Goal: Task Accomplishment & Management: Complete application form

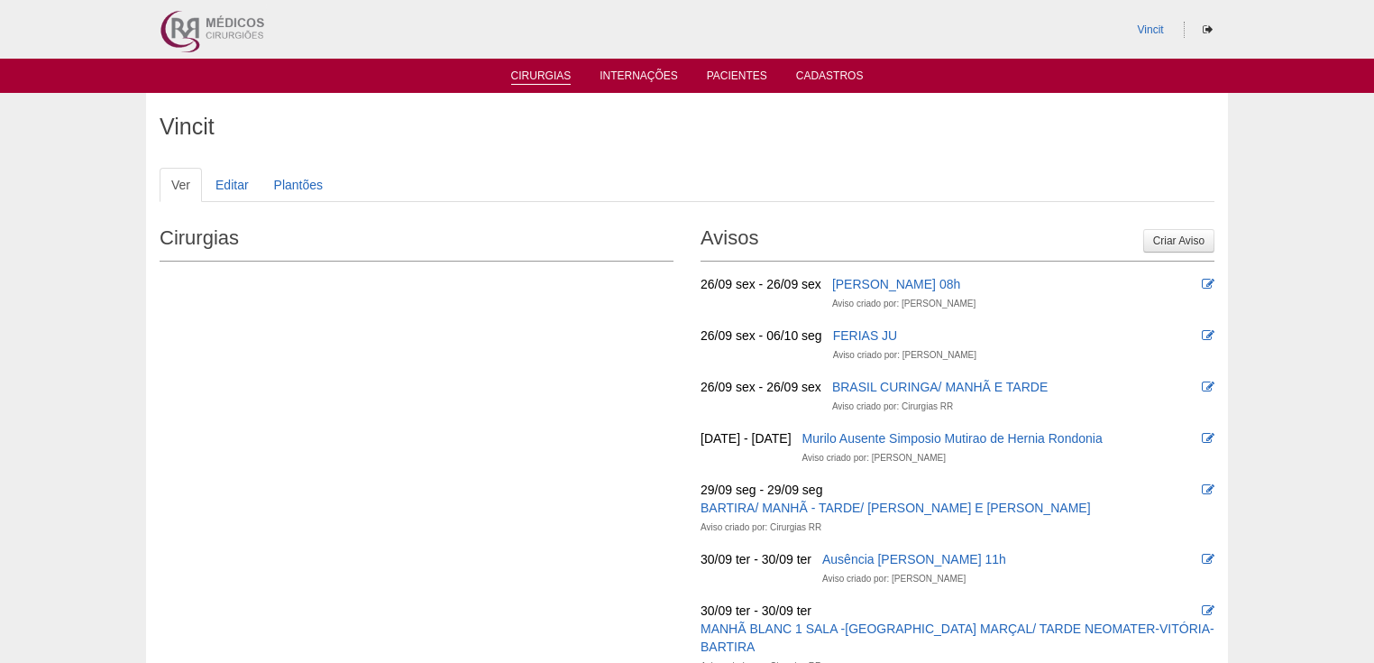
click at [534, 76] on link "Cirurgias" at bounding box center [541, 76] width 60 height 15
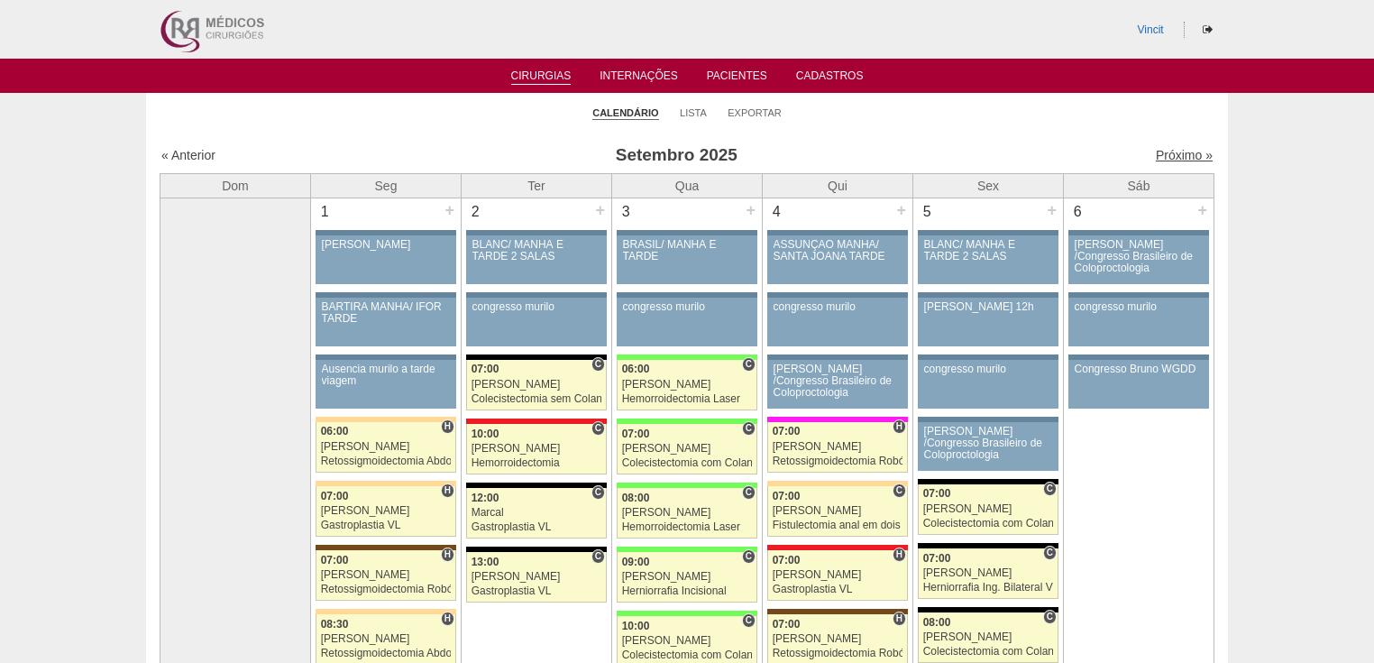
click at [1159, 154] on link "Próximo »" at bounding box center [1184, 155] width 57 height 14
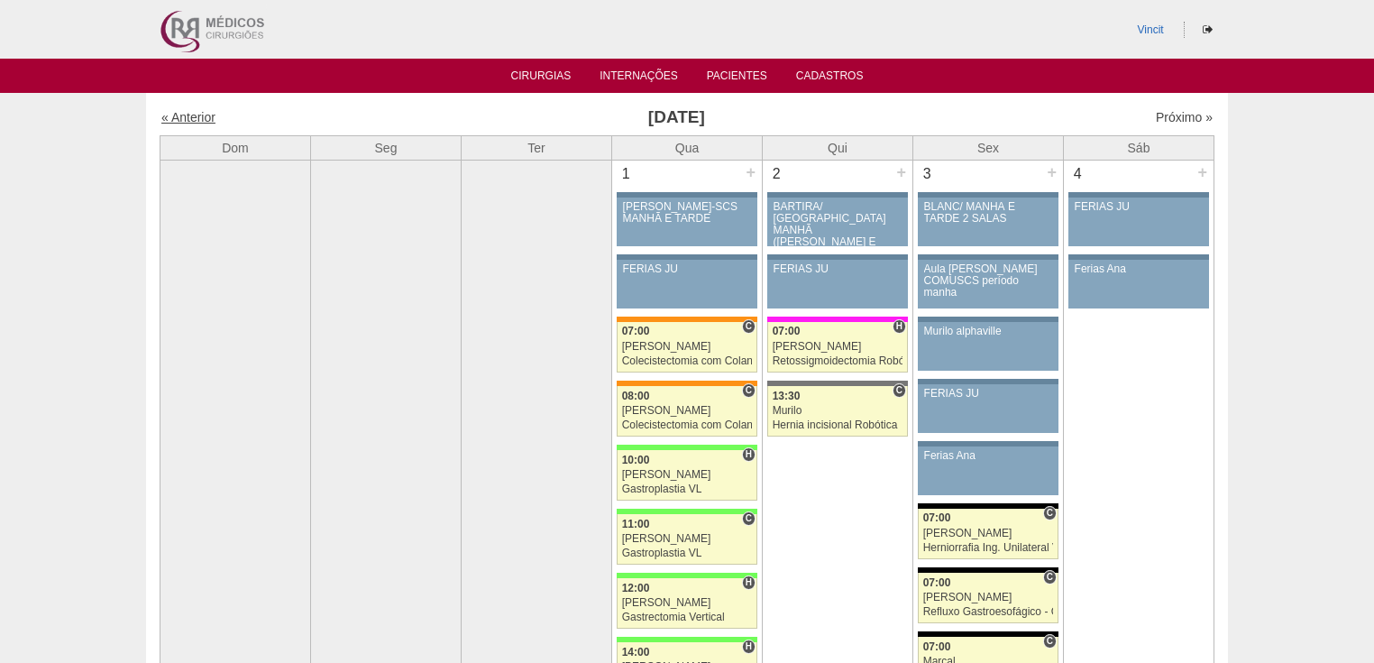
click at [182, 119] on link "« Anterior" at bounding box center [188, 117] width 54 height 14
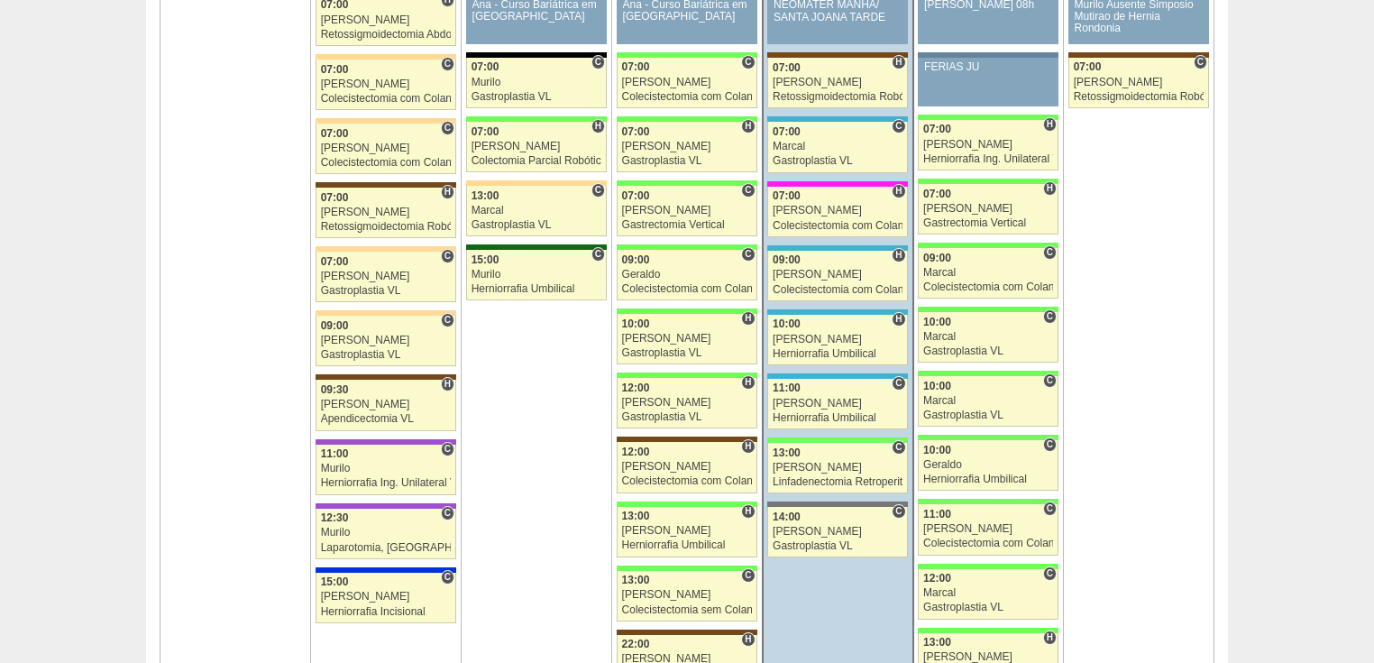
scroll to position [2668, 0]
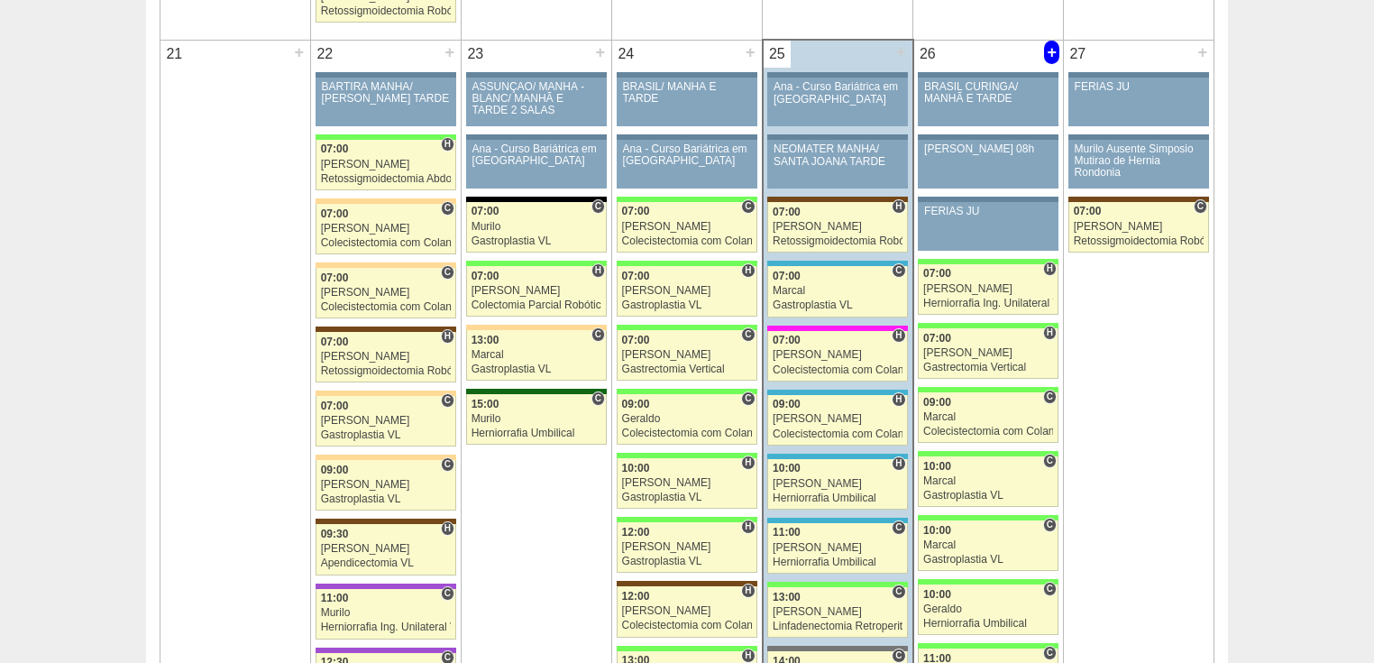
click at [1048, 41] on div "+" at bounding box center [1051, 52] width 15 height 23
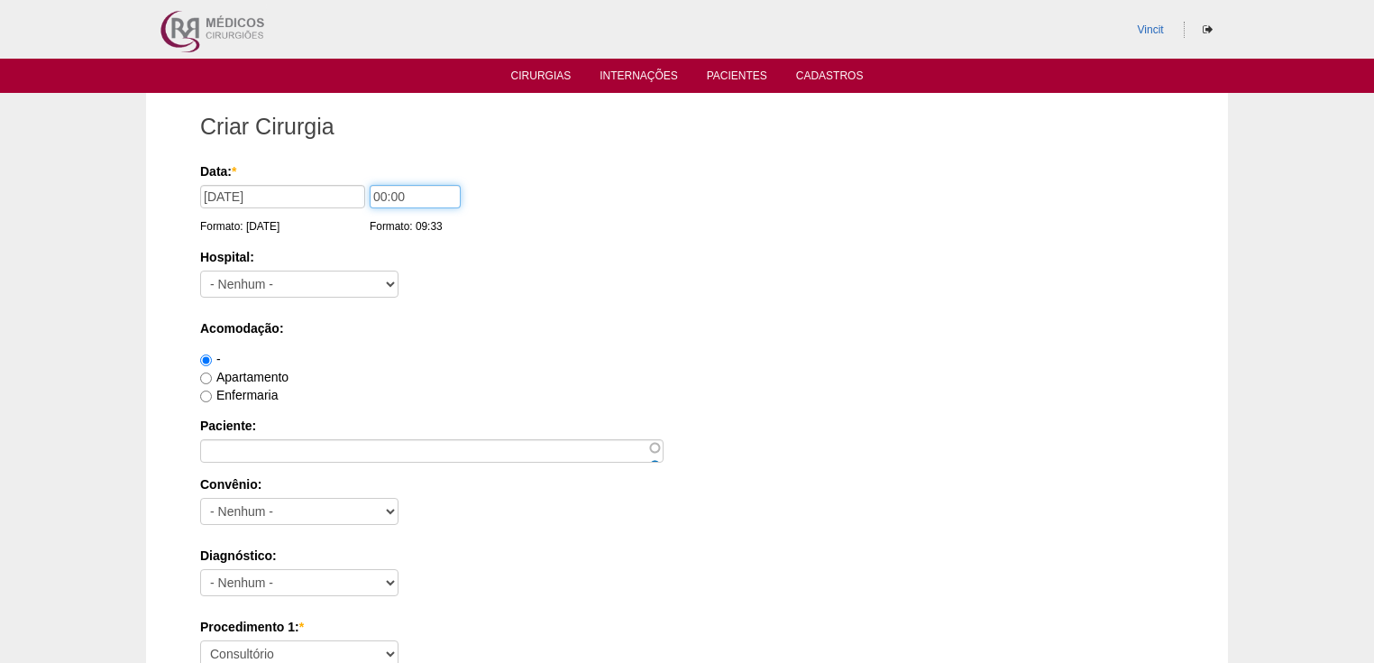
click at [384, 197] on input "00:00" at bounding box center [415, 196] width 91 height 23
type input "13:00"
click at [353, 278] on select "- Nenhum - 9 de Julho Albert Einstein Alvorada América Assunção Bartira Benefic…" at bounding box center [299, 283] width 198 height 27
select select "30"
click at [200, 270] on select "- Nenhum - 9 de Julho Albert Einstein Alvorada América Assunção Bartira Benefic…" at bounding box center [299, 283] width 198 height 27
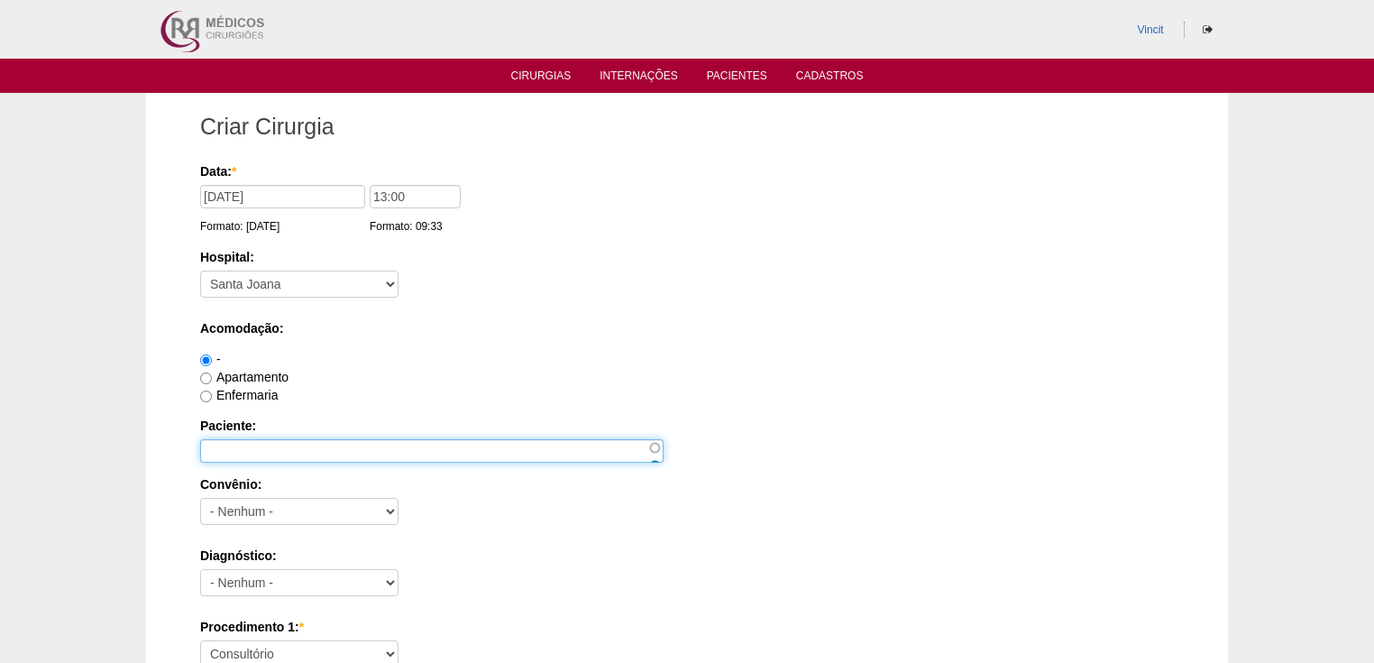
click at [242, 447] on input "Paciente:" at bounding box center [431, 450] width 463 height 23
type input "[PERSON_NAME]"
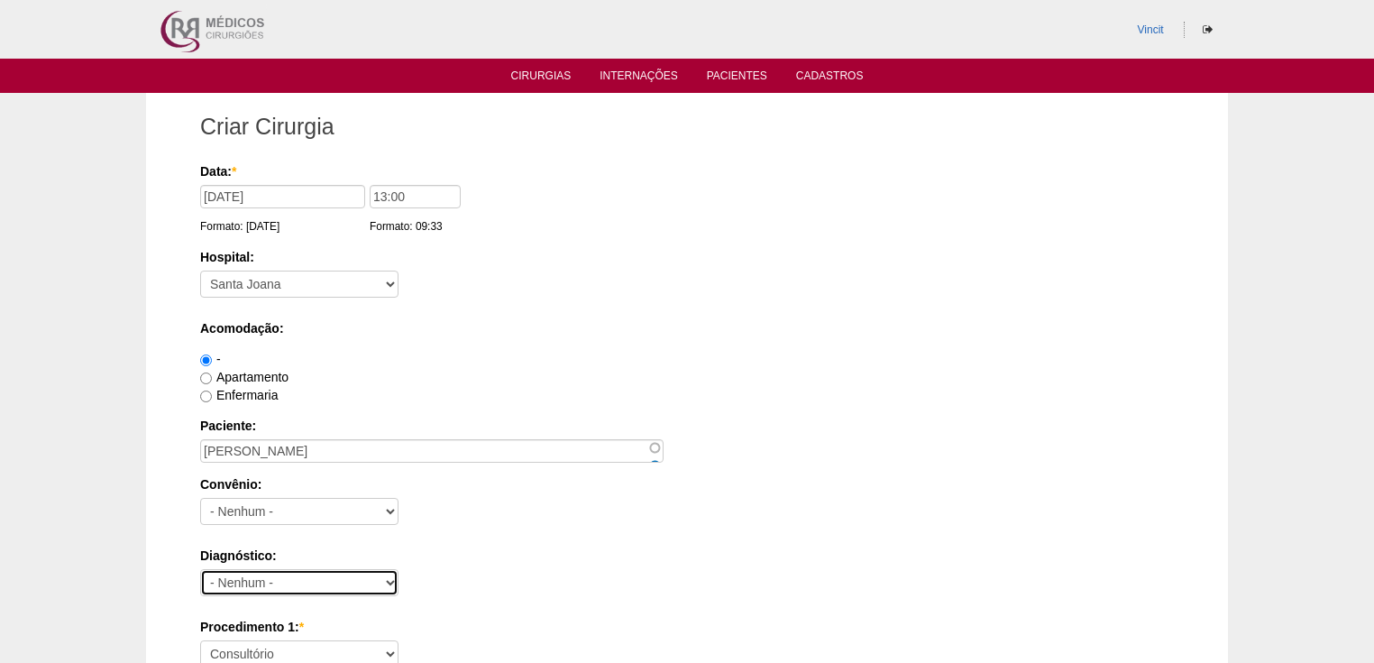
click at [224, 582] on select "- Nenhum - Abdome Agudo Abscesso Hepático Abscesso Perianal Abscesso Peritoneal…" at bounding box center [299, 582] width 198 height 27
select select "3897"
click at [200, 569] on select "- Nenhum - Abdome Agudo Abscesso Hepático Abscesso Perianal Abscesso Peritoneal…" at bounding box center [299, 582] width 198 height 27
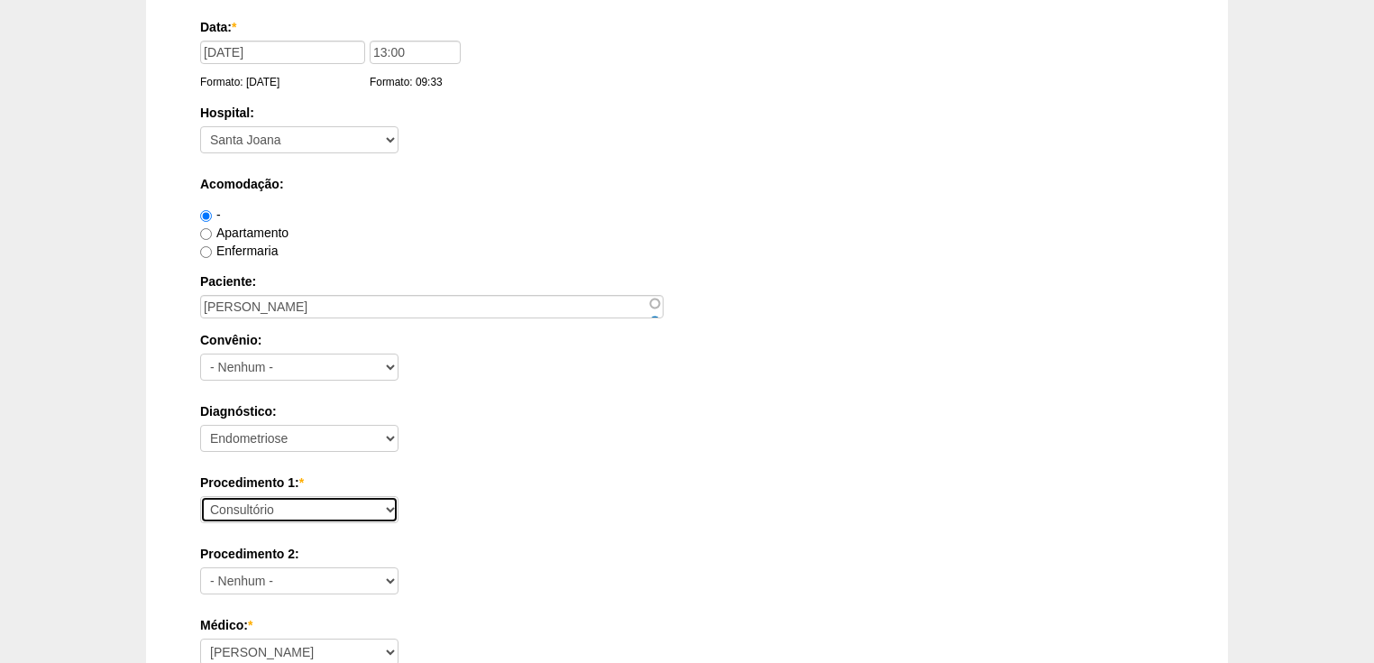
click at [242, 508] on select "Consultório Abscesso Hepático - Drenagem Abscesso perianal Amputação Abdômino P…" at bounding box center [299, 509] width 198 height 27
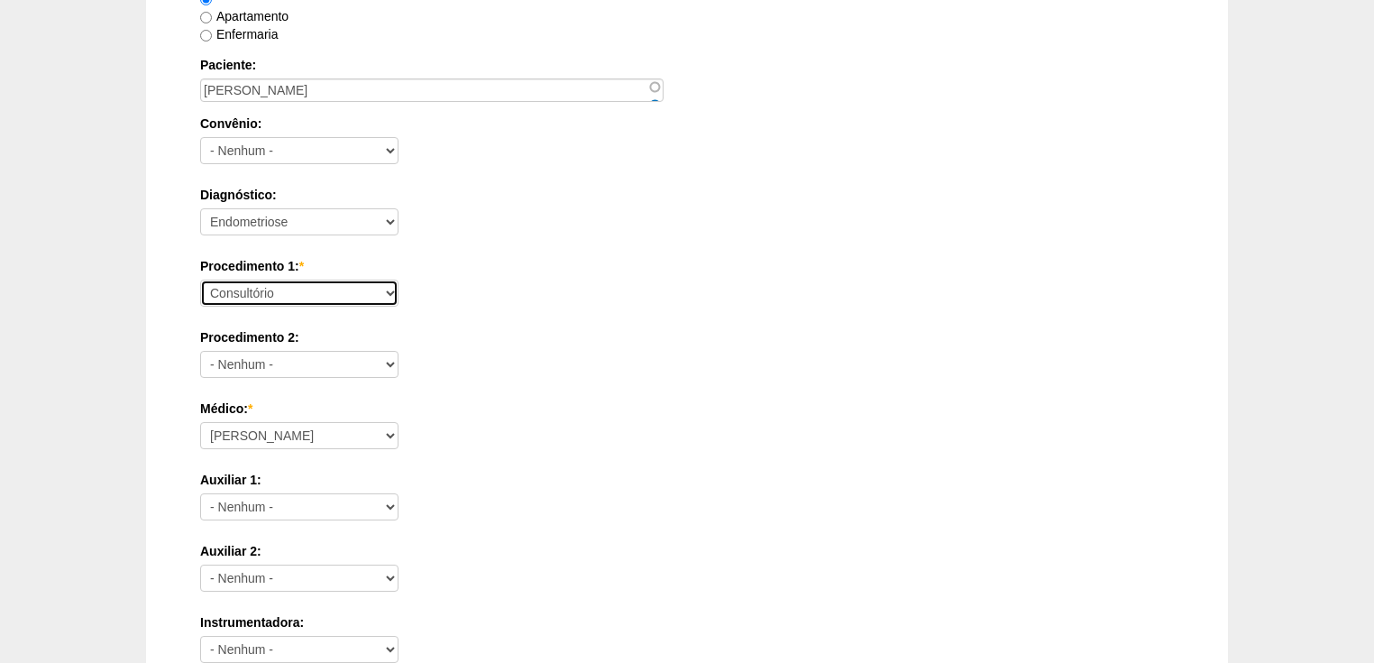
scroll to position [433, 0]
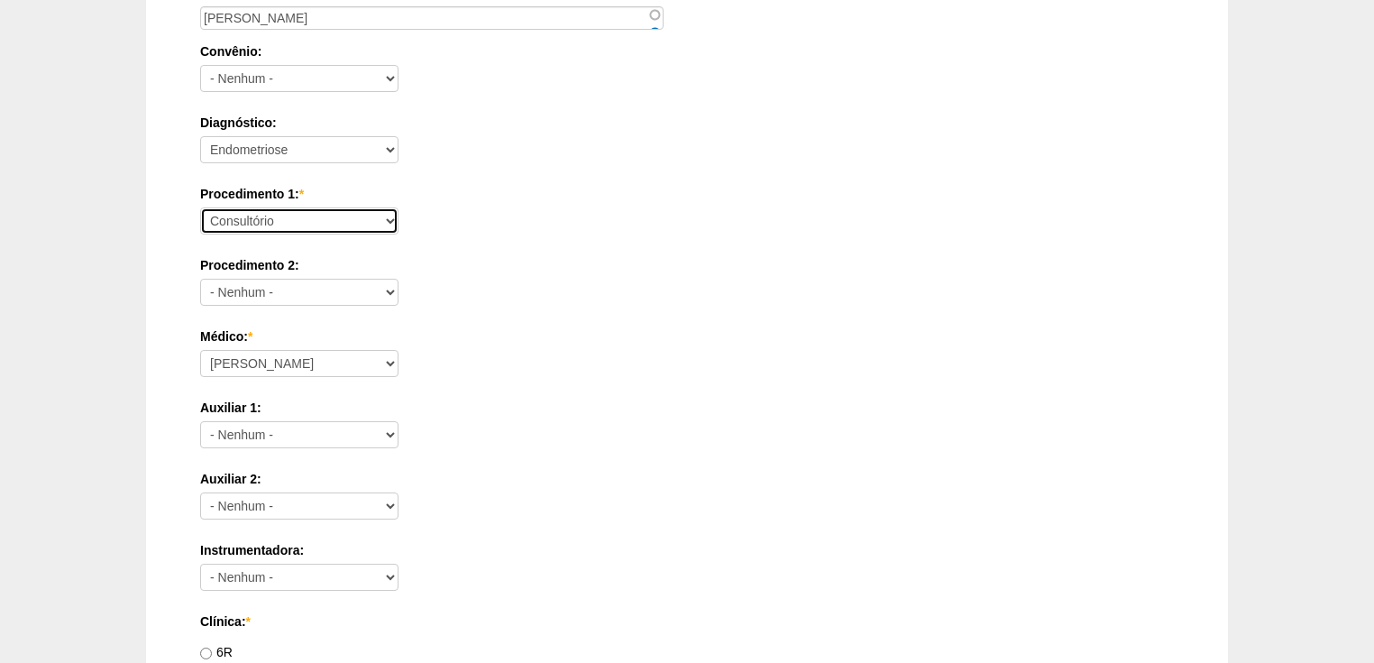
click at [263, 216] on select "Consultório Abscesso Hepático - Drenagem Abscesso perianal Amputação Abdômino P…" at bounding box center [299, 220] width 198 height 27
select select "31203"
click at [200, 207] on select "Consultório Abscesso Hepático - Drenagem Abscesso perianal Amputação Abdômino P…" at bounding box center [299, 220] width 198 height 27
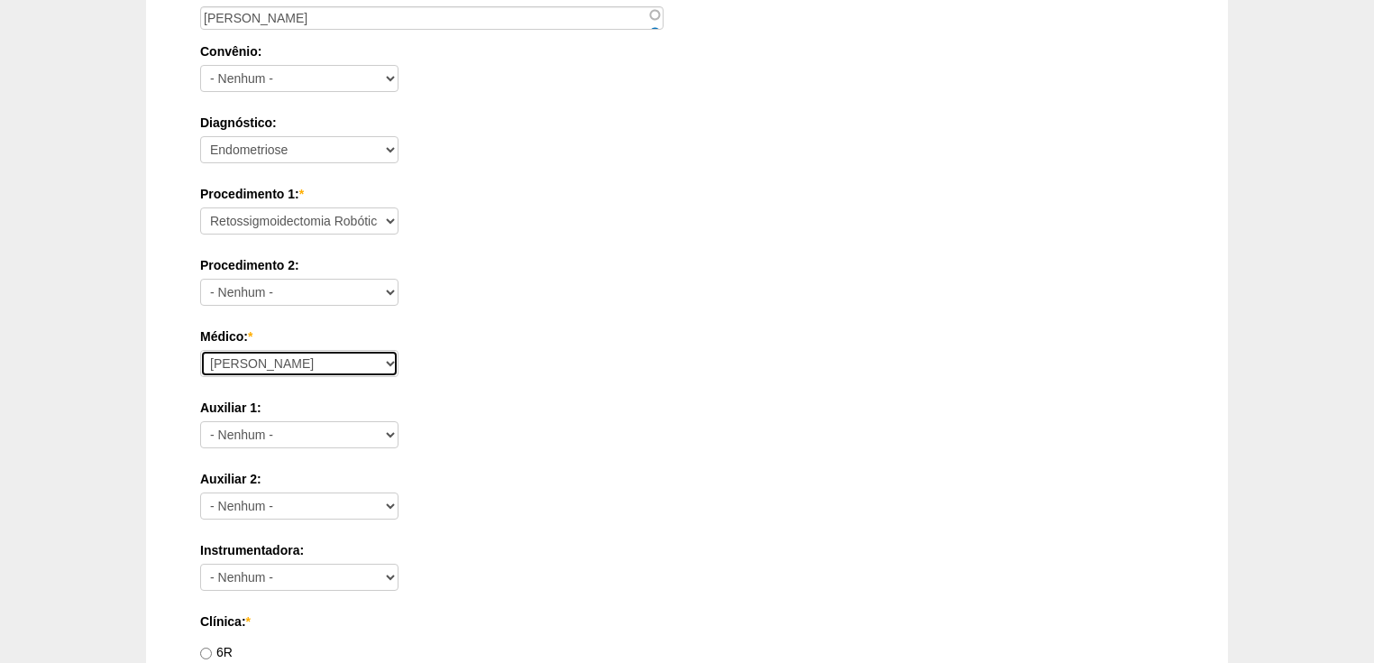
click at [250, 357] on select "Ana Paula Bruno Felipe Rossi Geraldo Igor Benevides Isabella Juliana Luiz Guilh…" at bounding box center [299, 363] width 198 height 27
select select "47"
click at [200, 350] on select "Ana Paula Bruno Felipe Rossi Geraldo Igor Benevides Isabella Juliana Luiz Guilh…" at bounding box center [299, 363] width 198 height 27
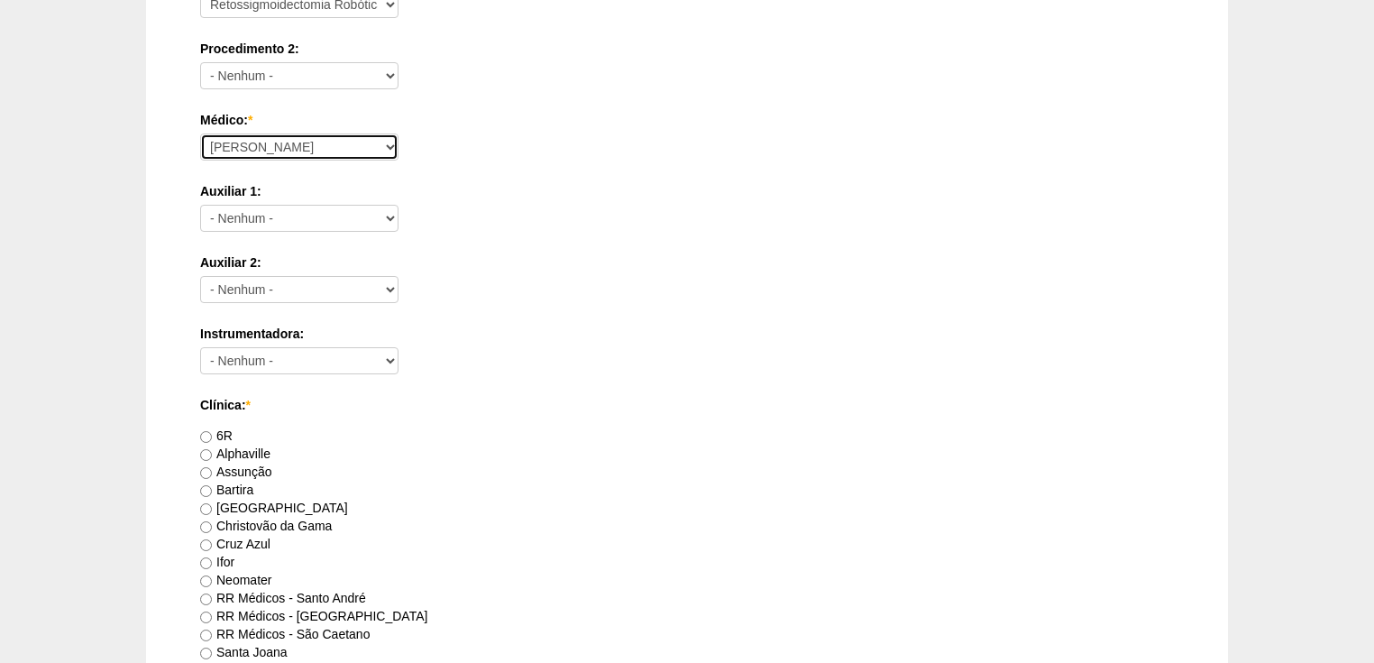
scroll to position [721, 0]
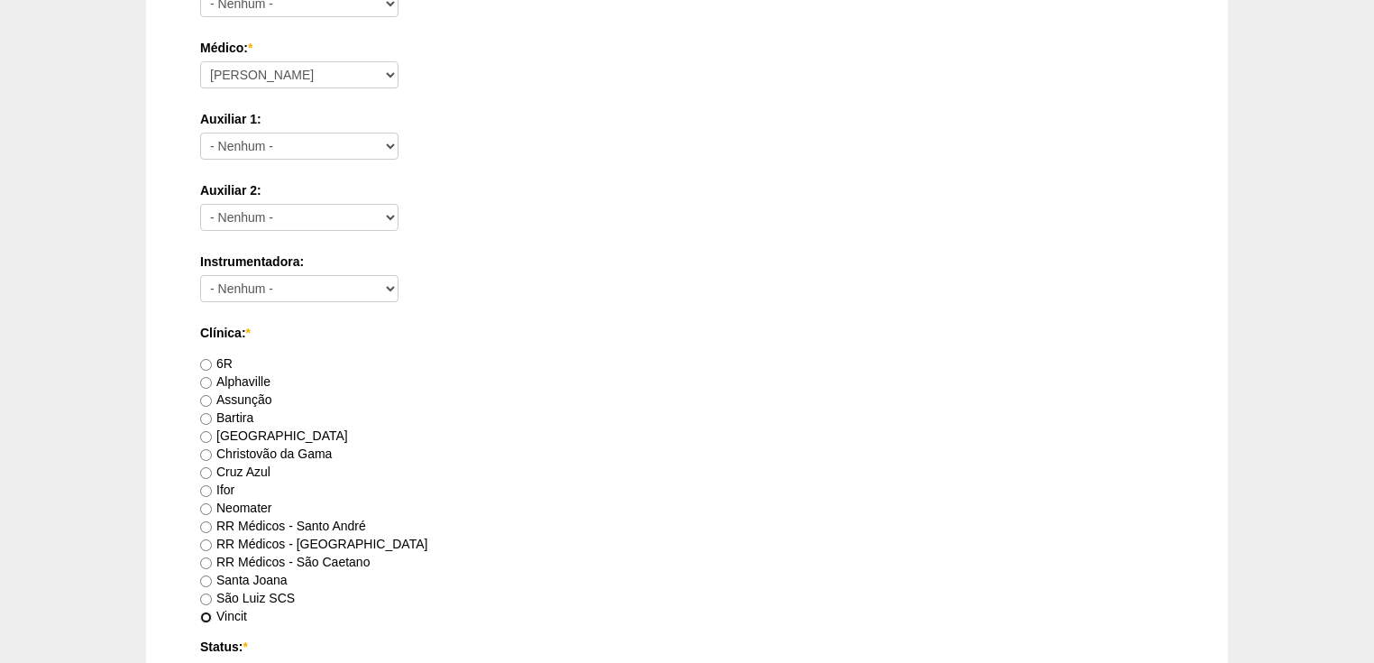
click at [206, 615] on input "Vincit" at bounding box center [206, 617] width 12 height 12
radio input "true"
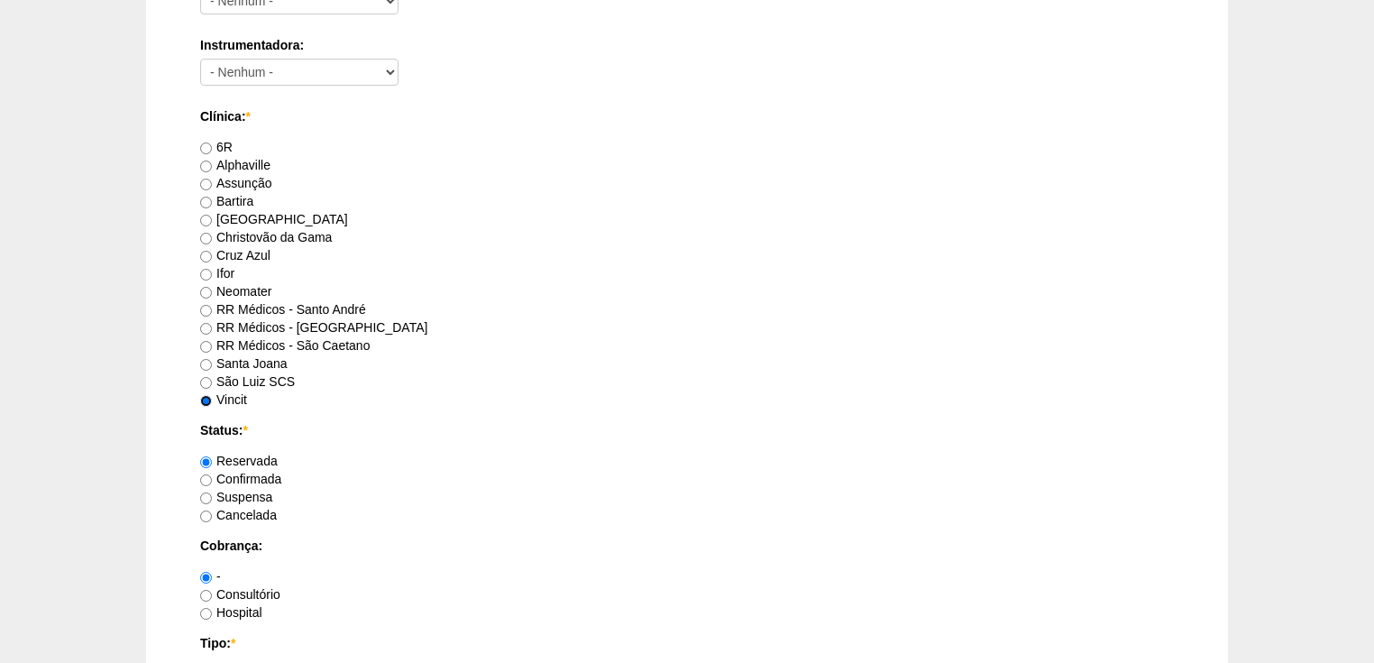
scroll to position [1010, 0]
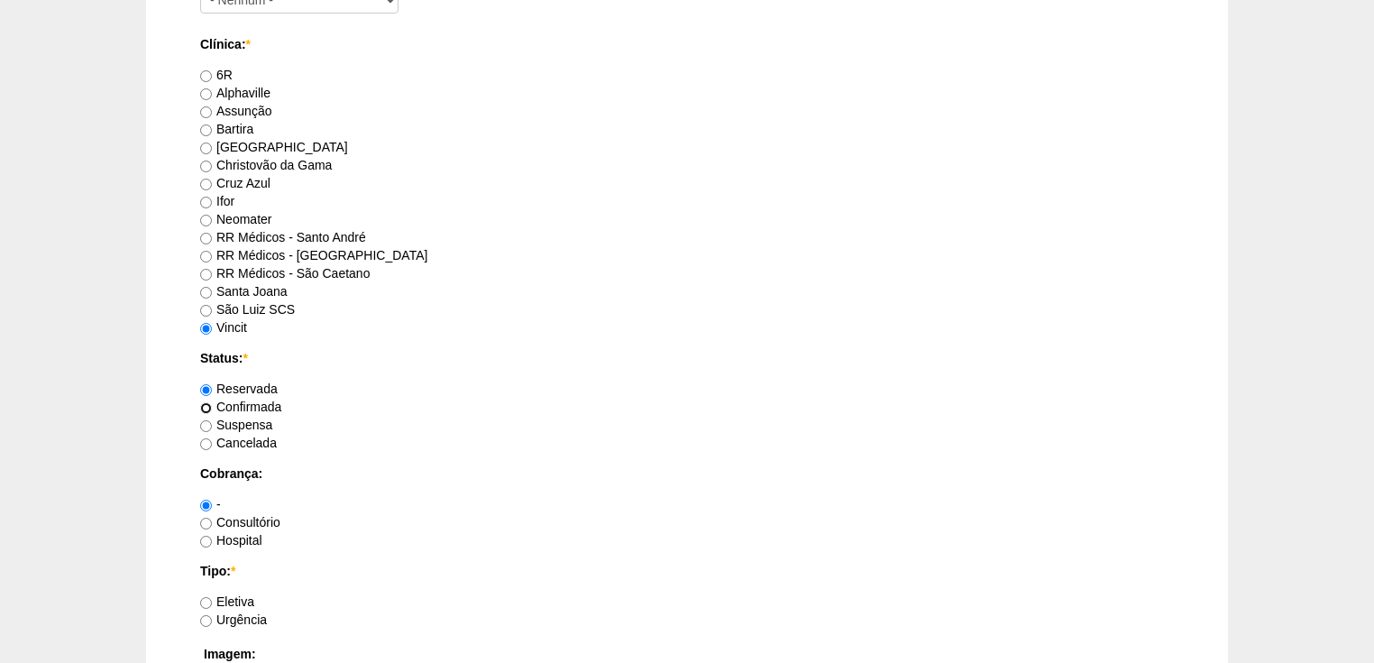
click at [206, 403] on input "Confirmada" at bounding box center [206, 408] width 12 height 12
radio input "true"
click at [206, 520] on input "Consultório" at bounding box center [206, 523] width 12 height 12
radio input "true"
click at [208, 597] on input "Eletiva" at bounding box center [206, 603] width 12 height 12
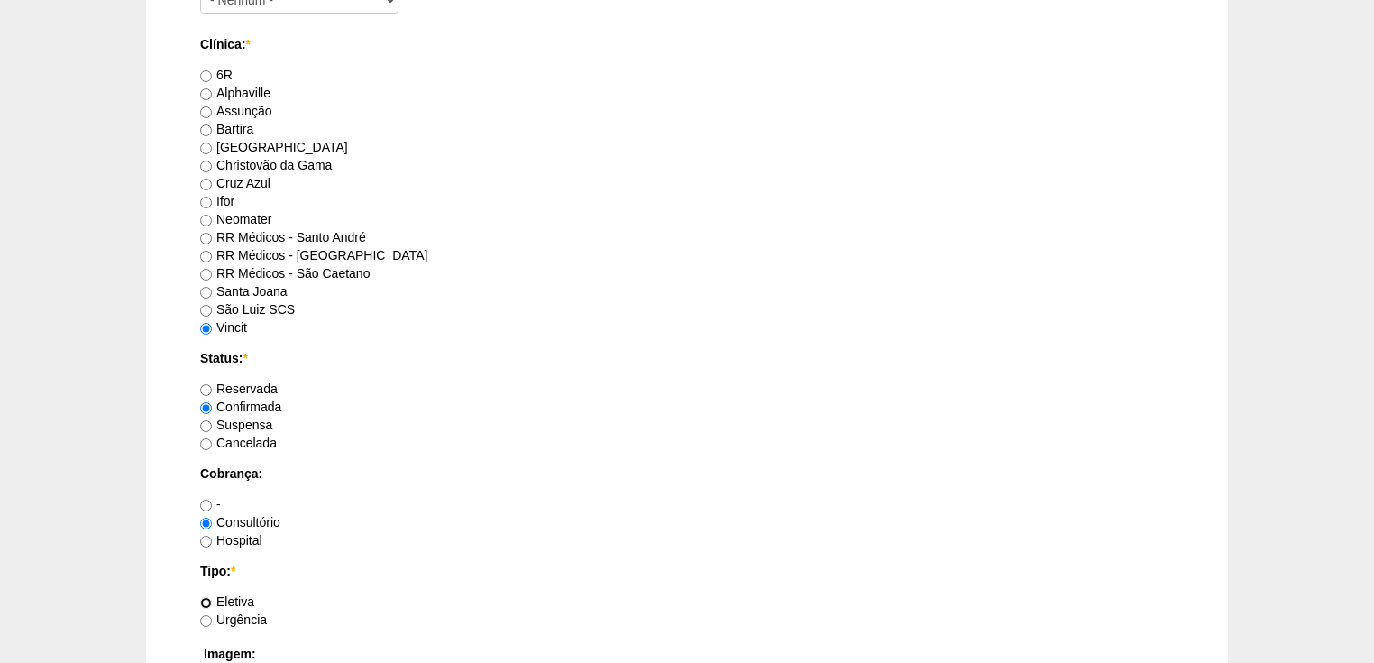
radio input "true"
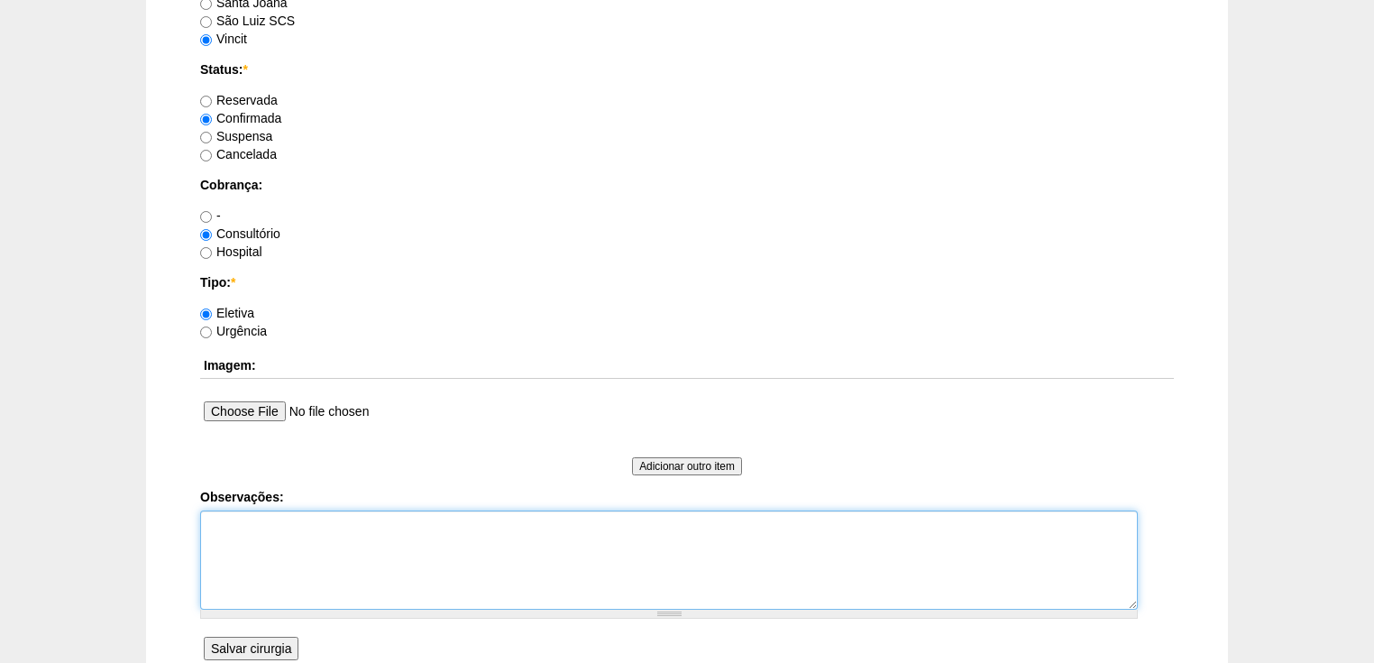
click at [231, 535] on textarea "Observações:" at bounding box center [668, 559] width 937 height 99
type textarea "v"
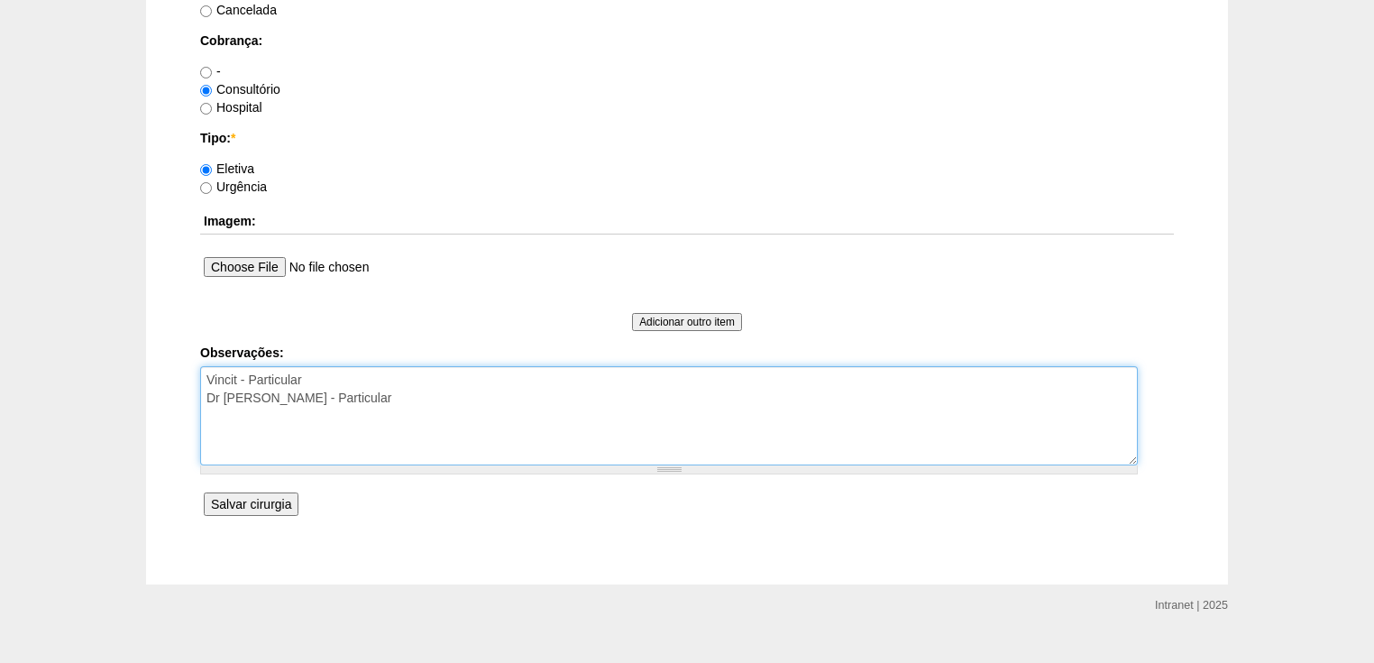
type textarea "Vincit - Particular Dr Marcel - Particular"
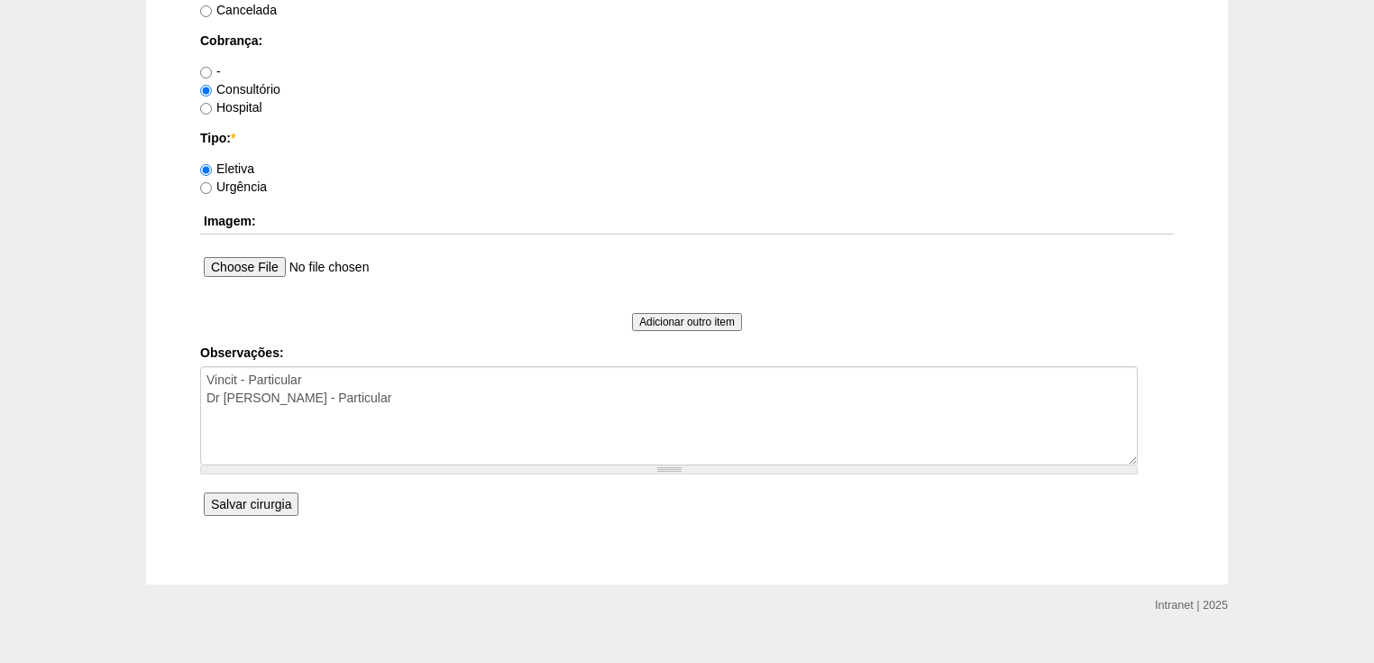
click at [247, 505] on input "Salvar cirurgia" at bounding box center [251, 503] width 95 height 23
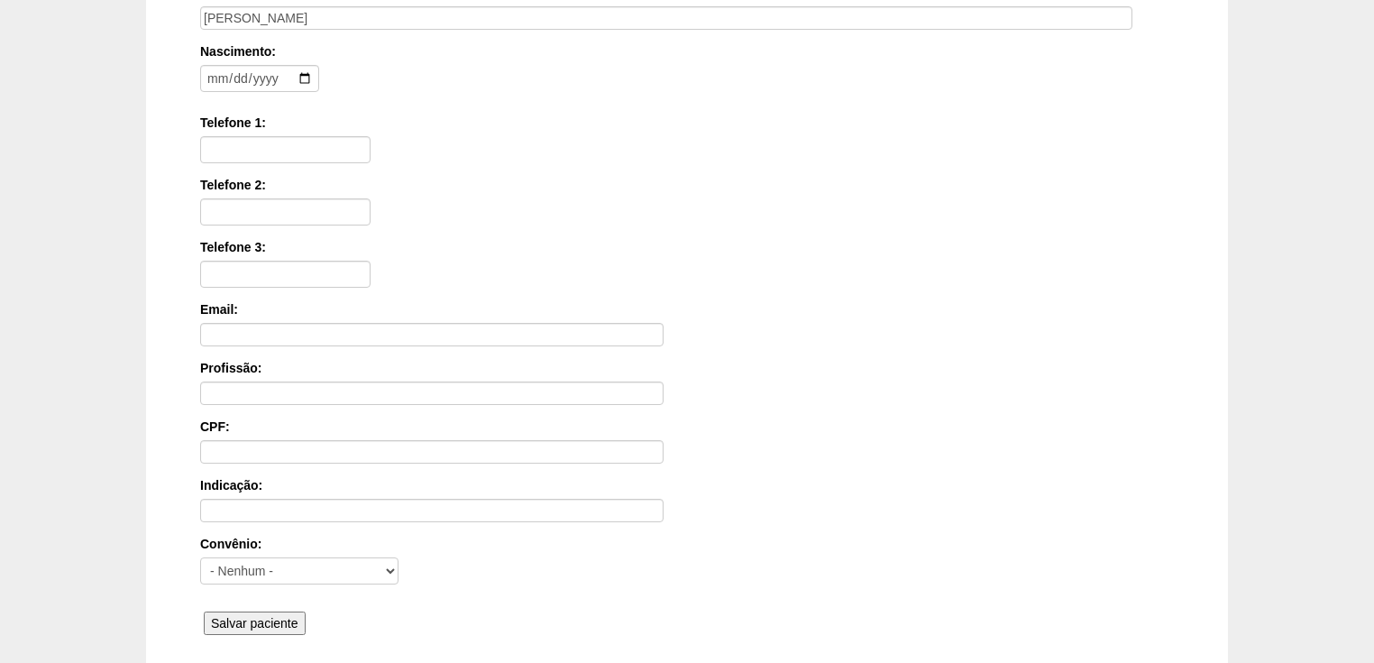
scroll to position [361, 0]
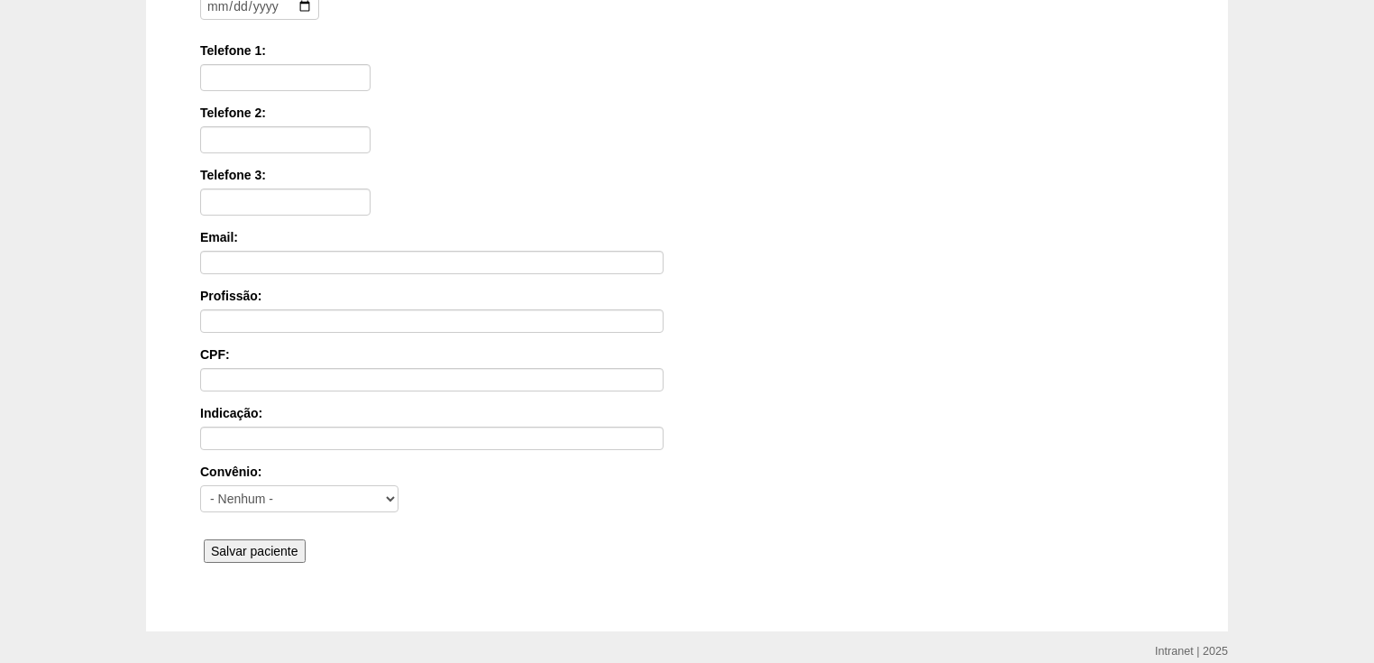
click at [254, 551] on input "Salvar paciente" at bounding box center [255, 550] width 102 height 23
